Goal: Information Seeking & Learning: Learn about a topic

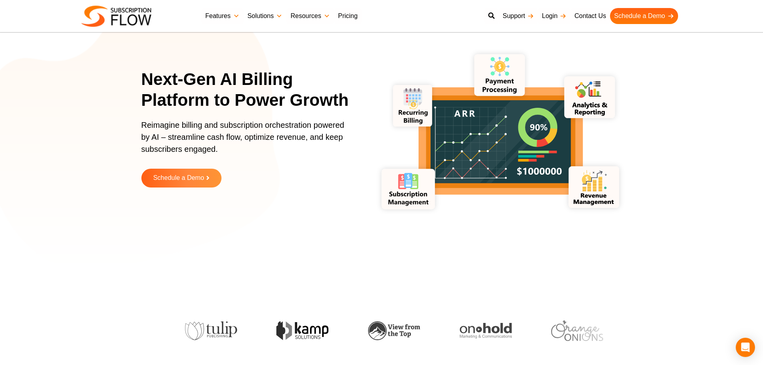
drag, startPoint x: 156, startPoint y: 206, endPoint x: 266, endPoint y: 14, distance: 220.6
click at [159, 199] on div "Next-Gen AI Billing Platform to Power Growth Reimagine billing and subscription…" at bounding box center [381, 134] width 481 height 260
drag, startPoint x: 89, startPoint y: 156, endPoint x: 163, endPoint y: 78, distance: 107.9
click at [90, 156] on section "Next-Gen AI Billing Platform to Power Growth Reimagine billing and subscription…" at bounding box center [381, 134] width 763 height 260
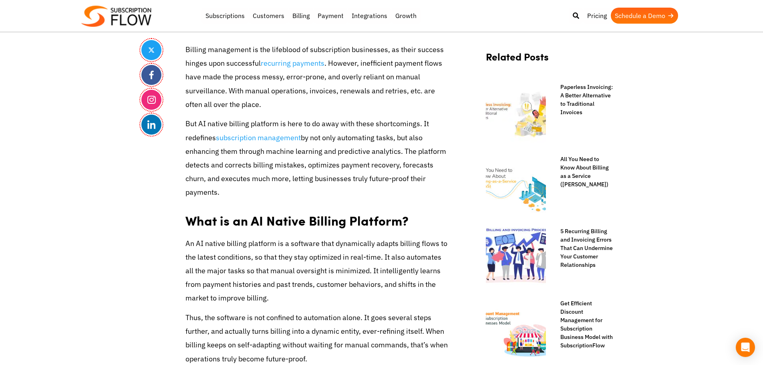
drag, startPoint x: 722, startPoint y: 169, endPoint x: 646, endPoint y: 38, distance: 150.9
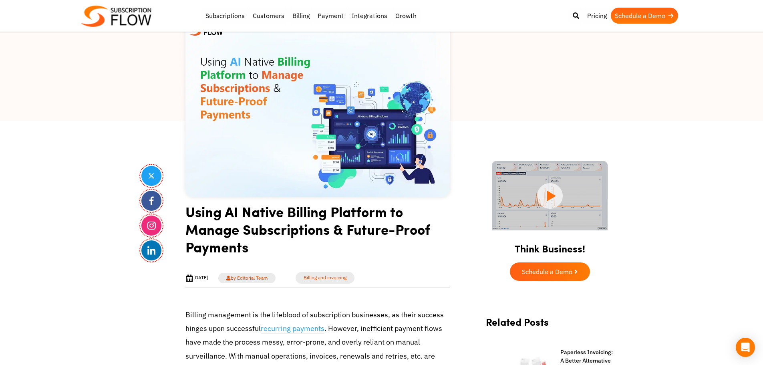
scroll to position [160, 0]
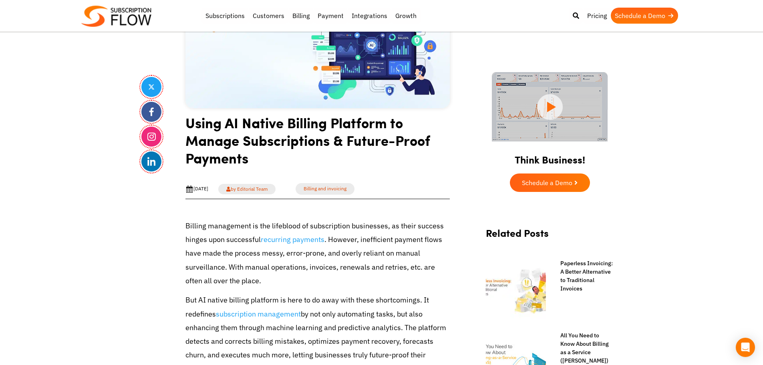
click at [233, 142] on h1 "Using AI Native Billing Platform to Manage Subscriptions & Future-Proof Payments" at bounding box center [317, 143] width 264 height 59
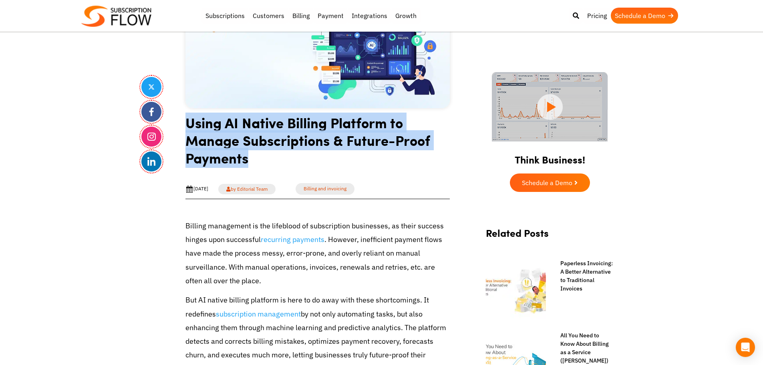
click at [233, 142] on h1 "Using AI Native Billing Platform to Manage Subscriptions & Future-Proof Payments" at bounding box center [317, 143] width 264 height 59
copy article "Using AI Native Billing Platform to Manage Subscriptions & Future-Proof Payments"
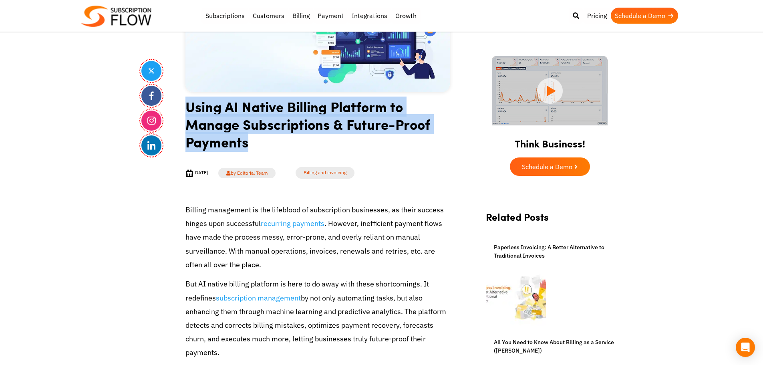
scroll to position [192, 0]
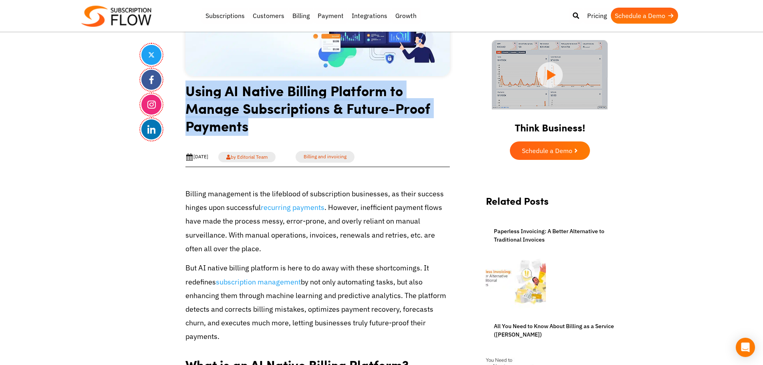
click at [229, 105] on h1 "Using AI Native Billing Platform to Manage Subscriptions & Future-Proof Payments" at bounding box center [317, 111] width 264 height 59
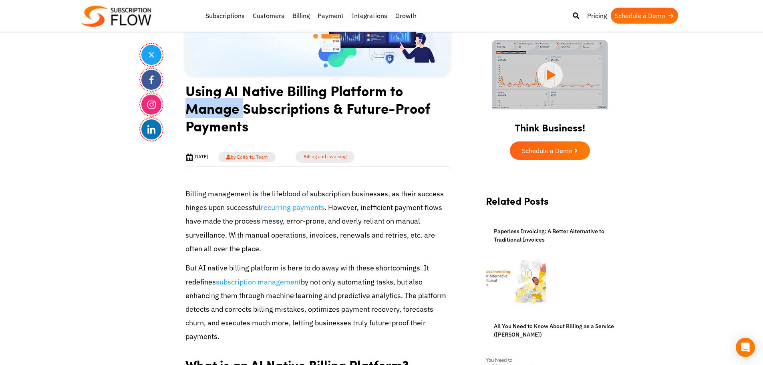
click at [229, 105] on h1 "Using AI Native Billing Platform to Manage Subscriptions & Future-Proof Payments" at bounding box center [317, 111] width 264 height 59
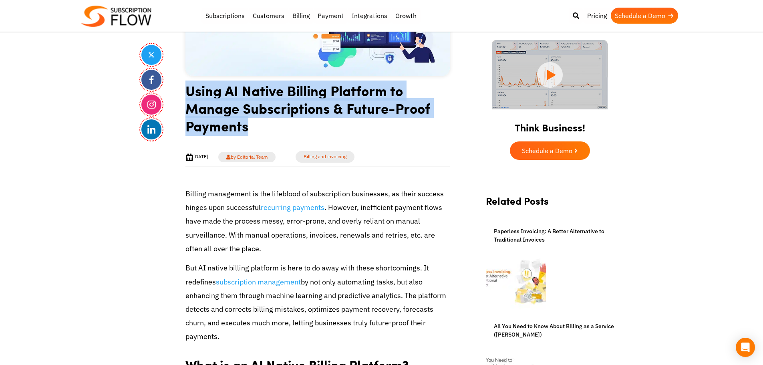
click at [229, 105] on h1 "Using AI Native Billing Platform to Manage Subscriptions & Future-Proof Payments" at bounding box center [317, 111] width 264 height 59
click at [245, 97] on h1 "Using AI Native Billing Platform to Manage Subscriptions & Future-Proof Payments" at bounding box center [317, 111] width 264 height 59
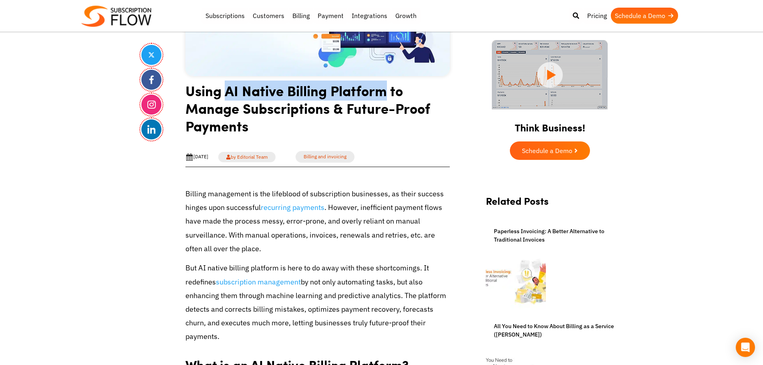
drag, startPoint x: 227, startPoint y: 92, endPoint x: 385, endPoint y: 89, distance: 157.8
click at [385, 89] on h1 "Using AI Native Billing Platform to Manage Subscriptions & Future-Proof Payments" at bounding box center [317, 111] width 264 height 59
click at [343, 98] on h1 "Using AI Native Billing Platform to Manage Subscriptions & Future-Proof Payments" at bounding box center [317, 111] width 264 height 59
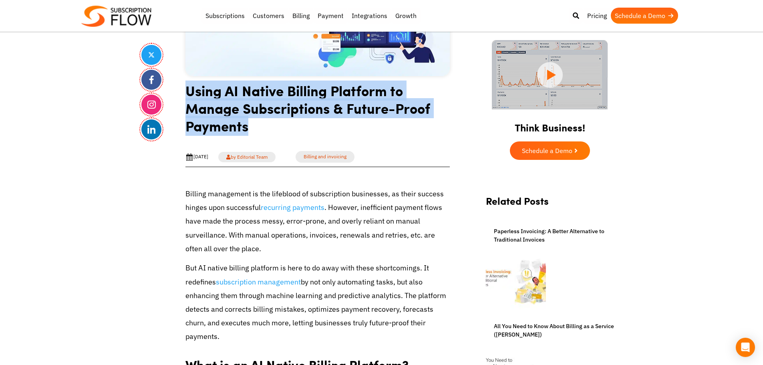
click at [343, 98] on h1 "Using AI Native Billing Platform to Manage Subscriptions & Future-Proof Payments" at bounding box center [317, 111] width 264 height 59
click at [239, 121] on h1 "Using AI Native Billing Platform to Manage Subscriptions & Future-Proof Payments" at bounding box center [317, 111] width 264 height 59
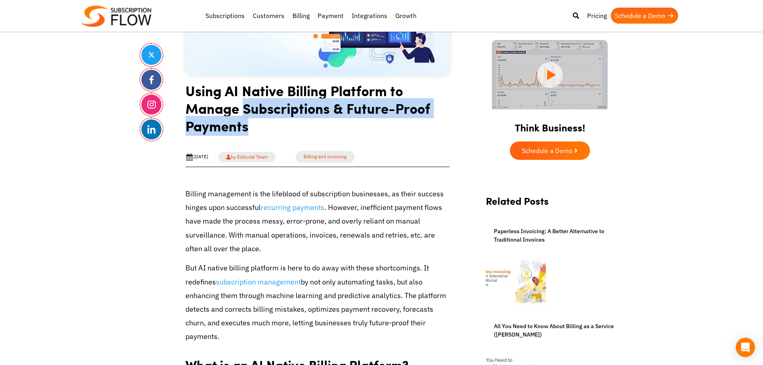
drag, startPoint x: 243, startPoint y: 111, endPoint x: 258, endPoint y: 127, distance: 21.8
click at [258, 127] on h1 "Using AI Native Billing Platform to Manage Subscriptions & Future-Proof Payments" at bounding box center [317, 111] width 264 height 59
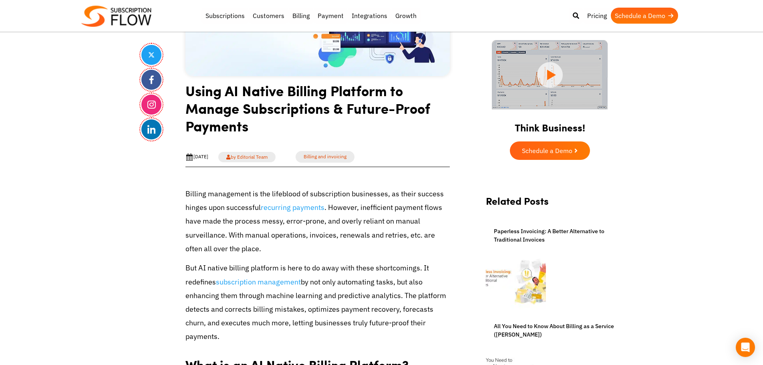
click at [233, 113] on h1 "Using AI Native Billing Platform to Manage Subscriptions & Future-Proof Payments" at bounding box center [317, 111] width 264 height 59
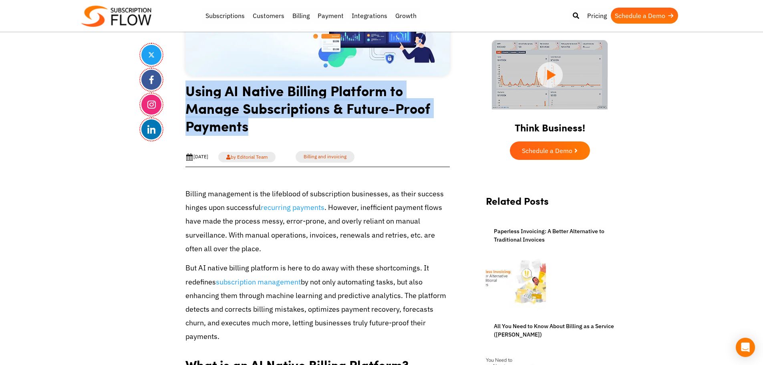
drag, startPoint x: 182, startPoint y: 90, endPoint x: 270, endPoint y: 132, distance: 97.6
click at [256, 116] on h1 "Using AI Native Billing Platform to Manage Subscriptions & Future-Proof Payments" at bounding box center [317, 111] width 264 height 59
drag, startPoint x: 205, startPoint y: 99, endPoint x: 255, endPoint y: 132, distance: 61.0
click at [255, 132] on h1 "Using AI Native Billing Platform to Manage Subscriptions & Future-Proof Payments" at bounding box center [317, 111] width 264 height 59
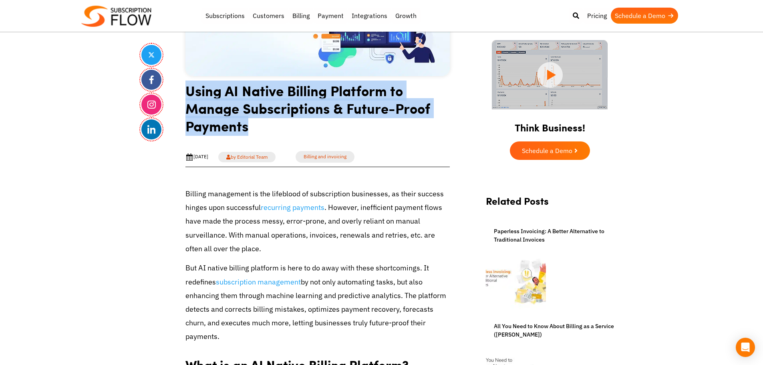
click at [233, 125] on h1 "Using AI Native Billing Platform to Manage Subscriptions & Future-Proof Payments" at bounding box center [317, 111] width 264 height 59
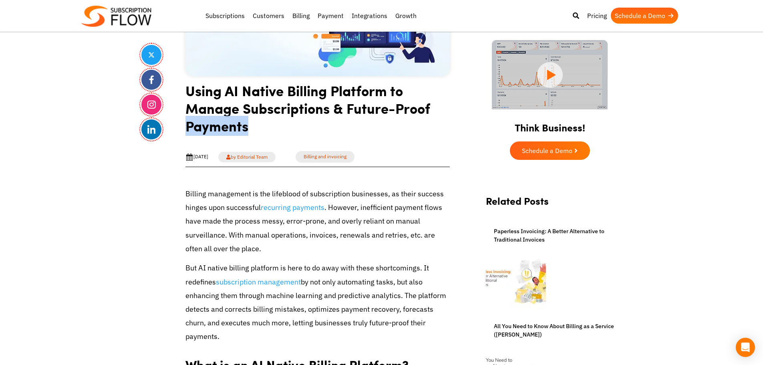
click at [233, 125] on h1 "Using AI Native Billing Platform to Manage Subscriptions & Future-Proof Payments" at bounding box center [317, 111] width 264 height 59
click at [237, 113] on h1 "Using AI Native Billing Platform to Manage Subscriptions & Future-Proof Payments" at bounding box center [317, 111] width 264 height 59
click at [239, 88] on h1 "Using AI Native Billing Platform to Manage Subscriptions & Future-Proof Payments" at bounding box center [317, 111] width 264 height 59
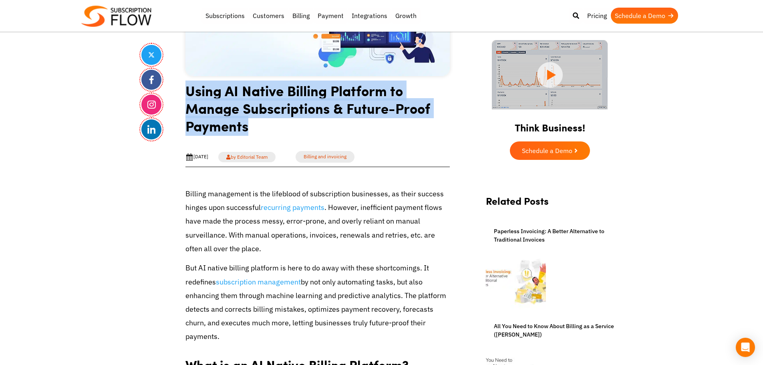
drag, startPoint x: 186, startPoint y: 92, endPoint x: 288, endPoint y: 135, distance: 110.5
click at [288, 135] on h1 "Using AI Native Billing Platform to Manage Subscriptions & Future-Proof Payments" at bounding box center [317, 111] width 264 height 59
click at [231, 114] on h1 "Using AI Native Billing Platform to Manage Subscriptions & Future-Proof Payments" at bounding box center [317, 111] width 264 height 59
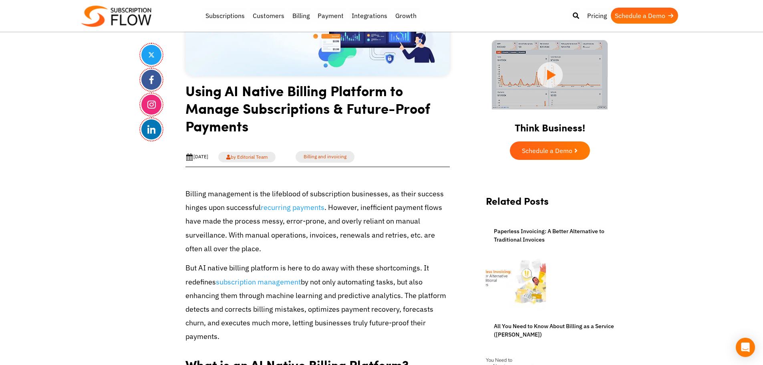
click at [197, 18] on div "Best Subscription Management and Billing Software 2023 Subscriptions Customers …" at bounding box center [381, 16] width 601 height 24
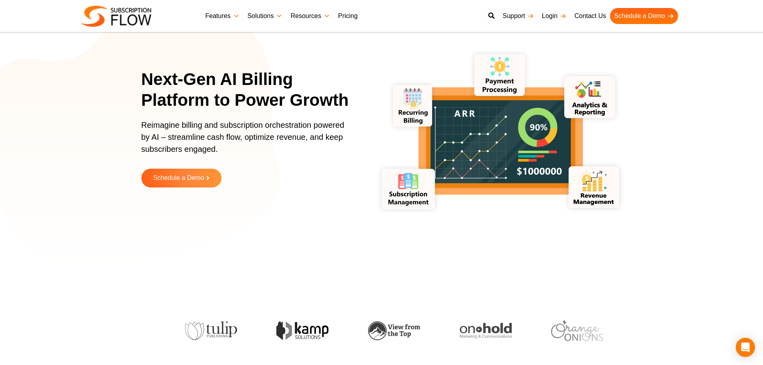
click at [3, 148] on section "Next-Gen AI Billing Platform to Power Growth Reimagine billing and subscription…" at bounding box center [381, 134] width 763 height 260
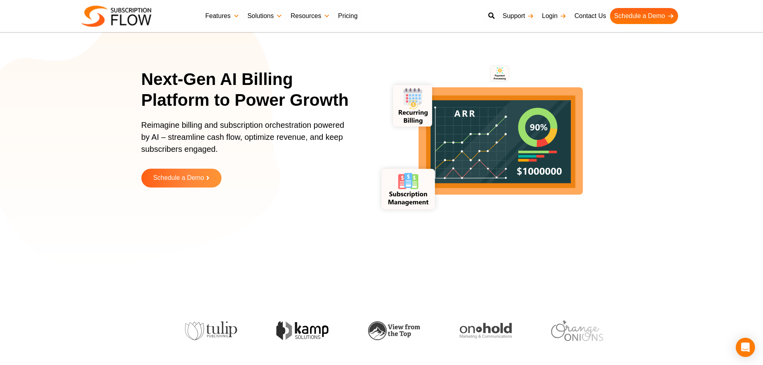
click at [80, 270] on div "Next-Gen AI Billing Platform to Power Growth Reimagine billing and subscription…" at bounding box center [381, 134] width 763 height 300
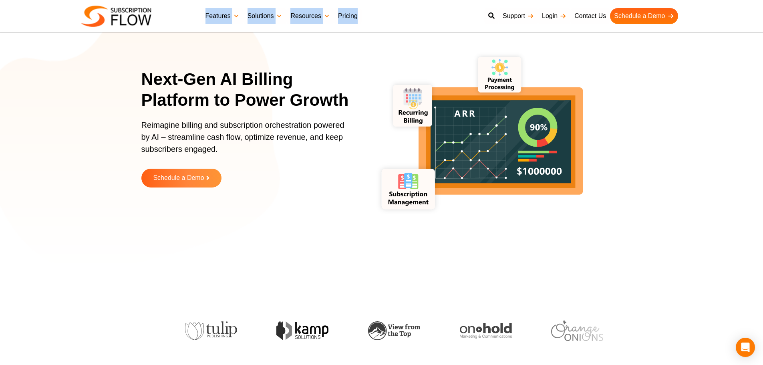
drag, startPoint x: 192, startPoint y: 21, endPoint x: 378, endPoint y: 9, distance: 186.6
click at [378, 9] on div "Best Subscription Management and Billing Software 2023 Features Subscription Ma…" at bounding box center [381, 16] width 601 height 24
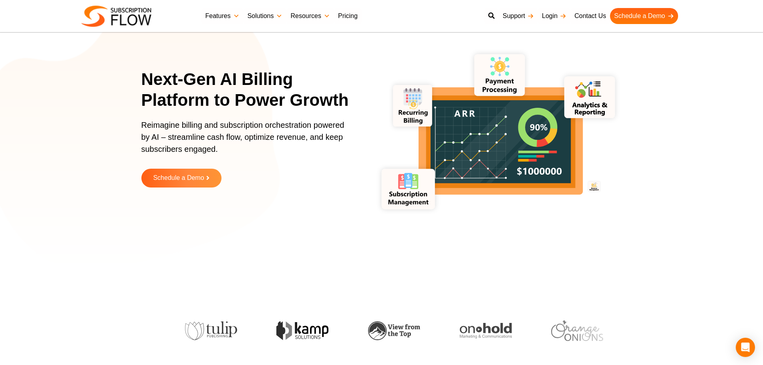
click at [217, 86] on h1 "Next-Gen AI Billing Platform to Power Growth" at bounding box center [250, 90] width 218 height 42
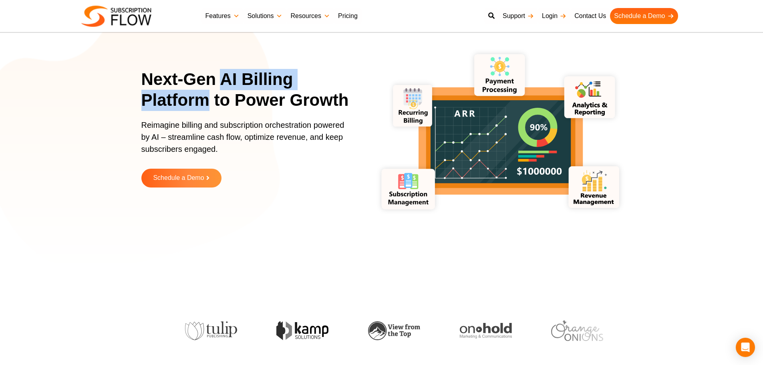
drag, startPoint x: 221, startPoint y: 78, endPoint x: 211, endPoint y: 102, distance: 25.8
click at [211, 102] on h1 "Next-Gen AI Billing Platform to Power Growth" at bounding box center [250, 90] width 218 height 42
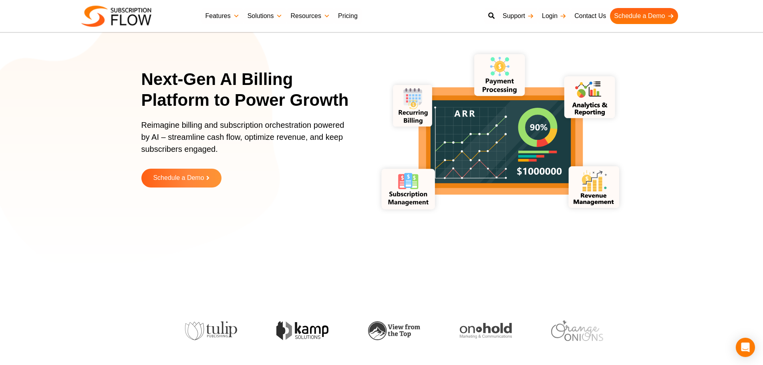
click at [285, 96] on h1 "Next-Gen AI Billing Platform to Power Growth" at bounding box center [250, 90] width 218 height 42
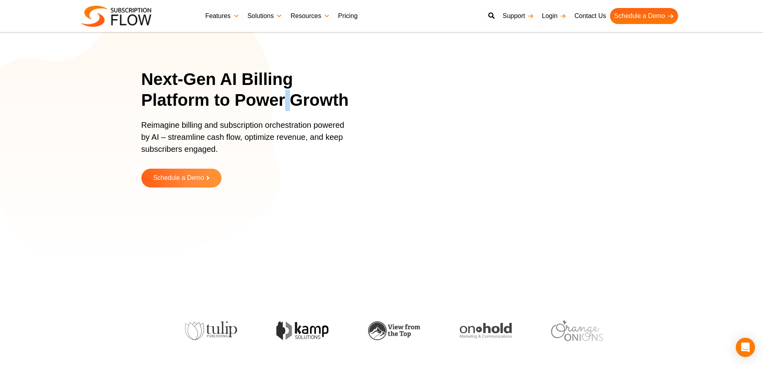
click at [285, 96] on h1 "Next-Gen AI Billing Platform to Power Growth" at bounding box center [250, 90] width 218 height 42
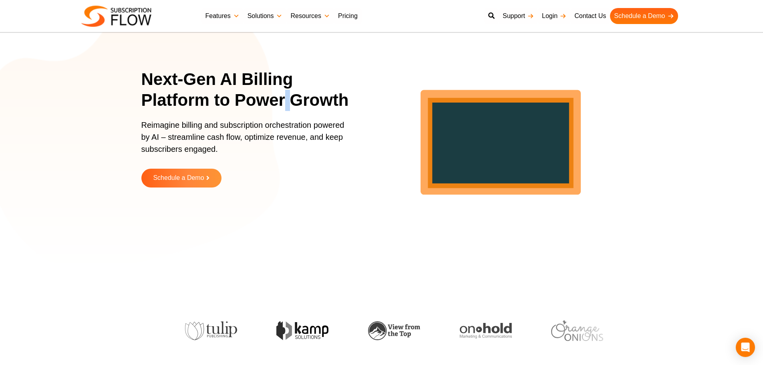
click at [294, 104] on h1 "Next-Gen AI Billing Platform to Power Growth" at bounding box center [250, 90] width 218 height 42
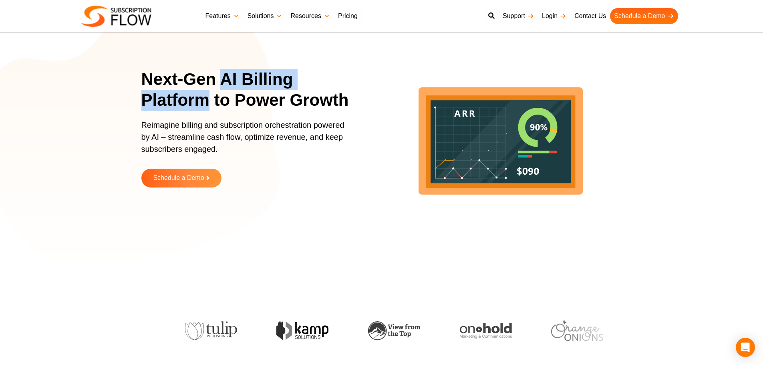
drag, startPoint x: 222, startPoint y: 80, endPoint x: 206, endPoint y: 101, distance: 25.6
click at [206, 101] on h1 "Next-Gen AI Billing Platform to Power Growth" at bounding box center [250, 90] width 218 height 42
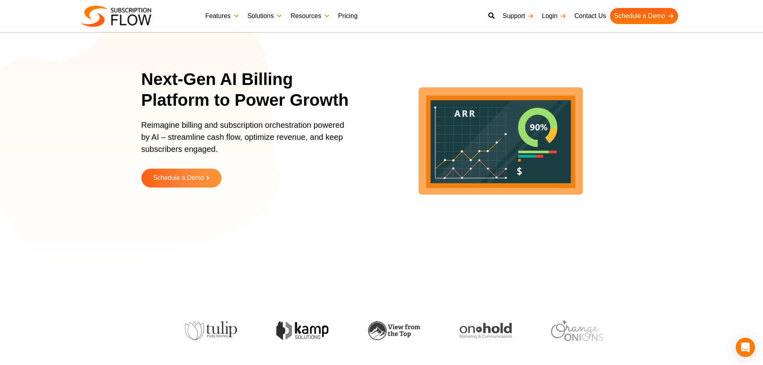
drag, startPoint x: 232, startPoint y: 92, endPoint x: 240, endPoint y: 84, distance: 11.3
click at [232, 92] on h1 "Next-Gen AI Billing Platform to Power Growth" at bounding box center [250, 90] width 218 height 42
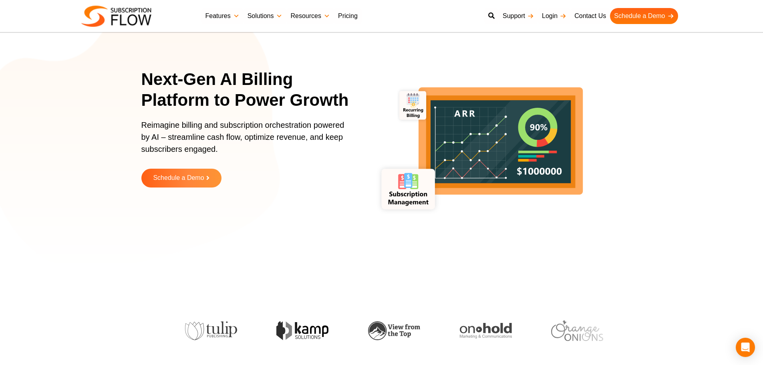
drag, startPoint x: 103, startPoint y: 133, endPoint x: 121, endPoint y: 114, distance: 26.6
click at [103, 133] on section "Next-Gen AI Billing Platform to Power Growth Reimagine billing and subscription…" at bounding box center [381, 134] width 763 height 260
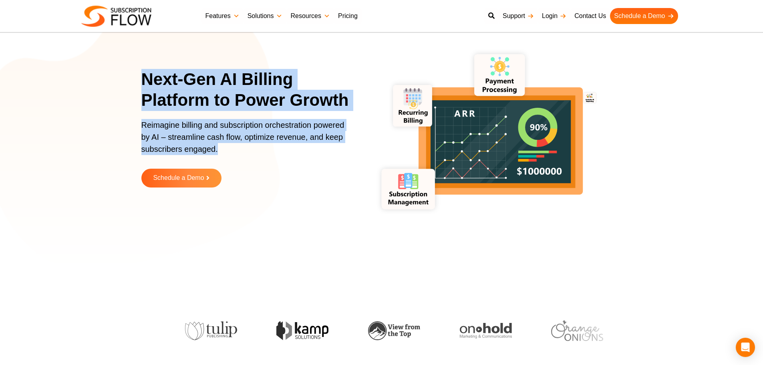
drag, startPoint x: 141, startPoint y: 76, endPoint x: 222, endPoint y: 164, distance: 119.6
click at [222, 164] on div "Next-Gen AI Billing Platform to Power Growth Reimagine billing and subscription…" at bounding box center [250, 134] width 218 height 131
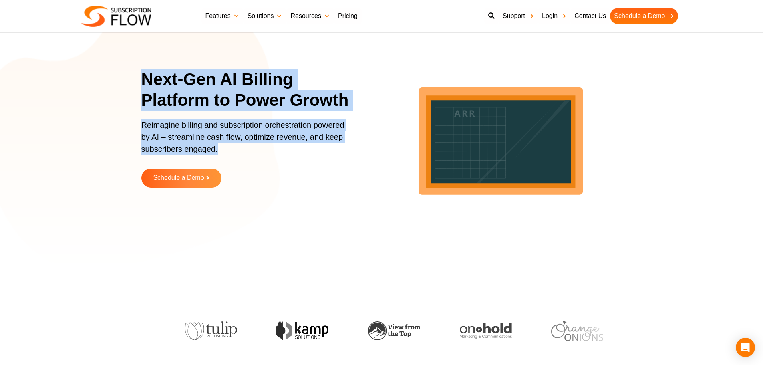
click at [245, 88] on h1 "Next-Gen AI Billing Platform to Power Growth" at bounding box center [250, 90] width 218 height 42
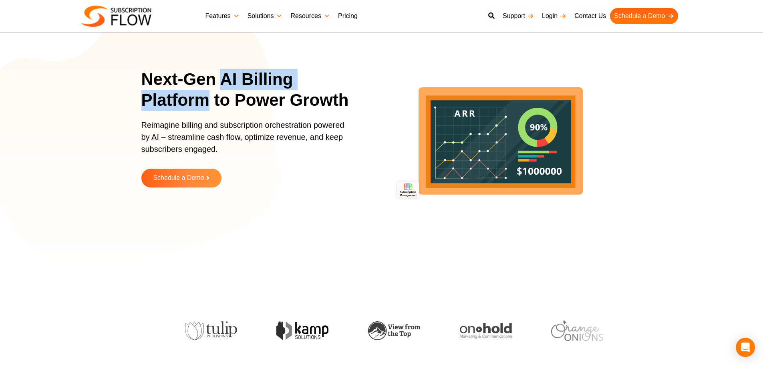
drag, startPoint x: 223, startPoint y: 76, endPoint x: 210, endPoint y: 99, distance: 26.0
click at [210, 99] on h1 "Next-Gen AI Billing Platform to Power Growth" at bounding box center [250, 90] width 218 height 42
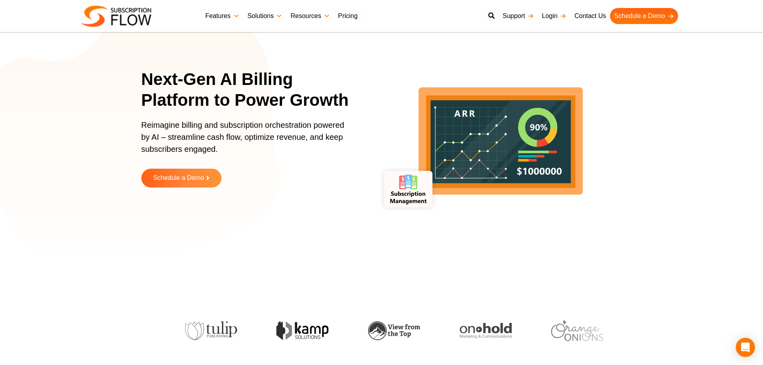
click at [243, 99] on h1 "Next-Gen AI Billing Platform to Power Growth" at bounding box center [250, 90] width 218 height 42
